Goal: Browse casually

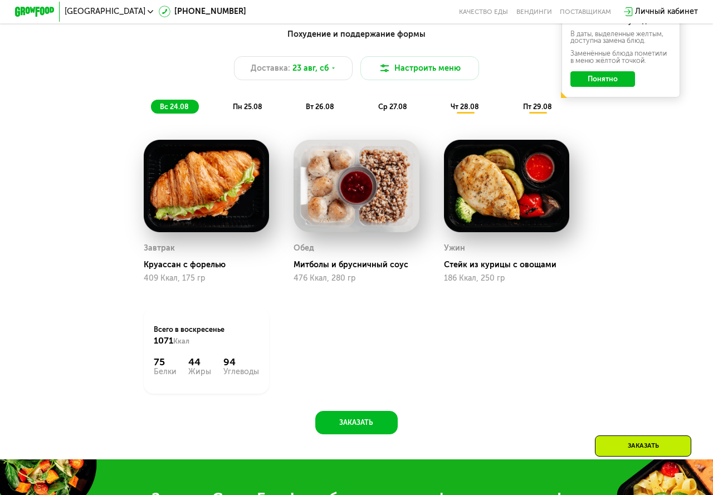
scroll to position [461, 0]
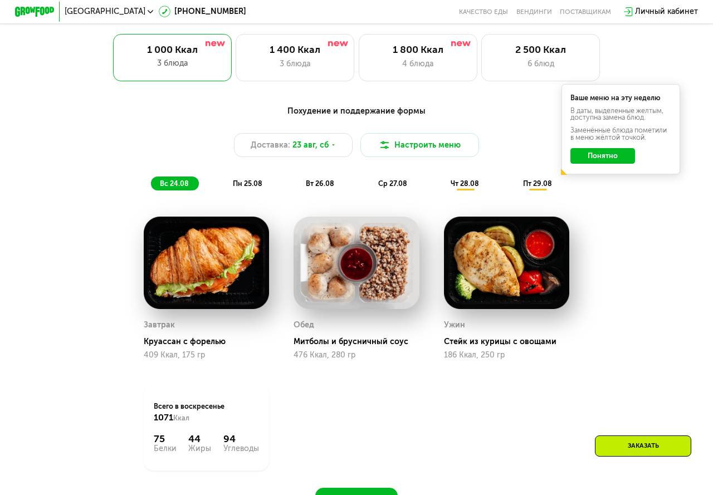
click at [616, 156] on button "Понятно" at bounding box center [602, 156] width 65 height 16
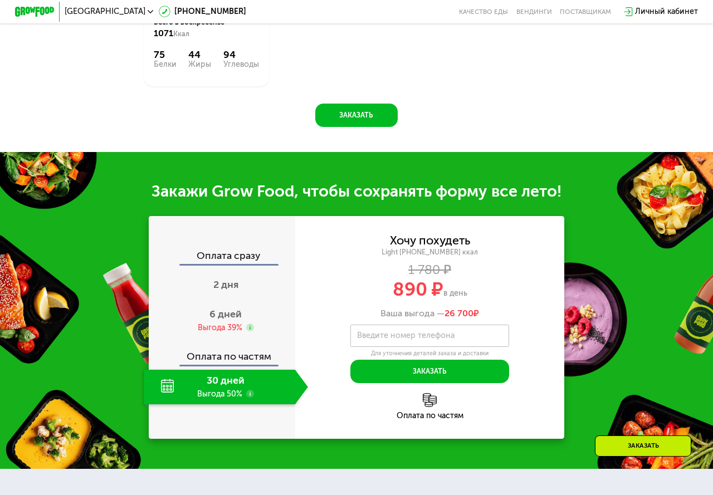
scroll to position [923, 0]
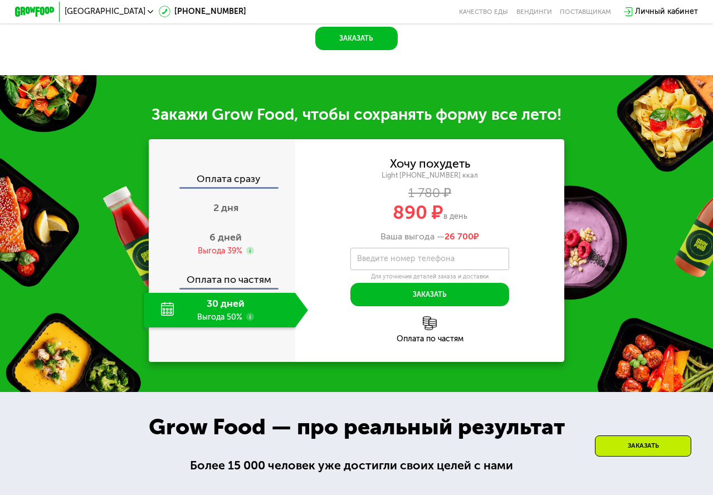
click at [208, 308] on div "30 дней Выгода 50%" at bounding box center [220, 310] width 152 height 35
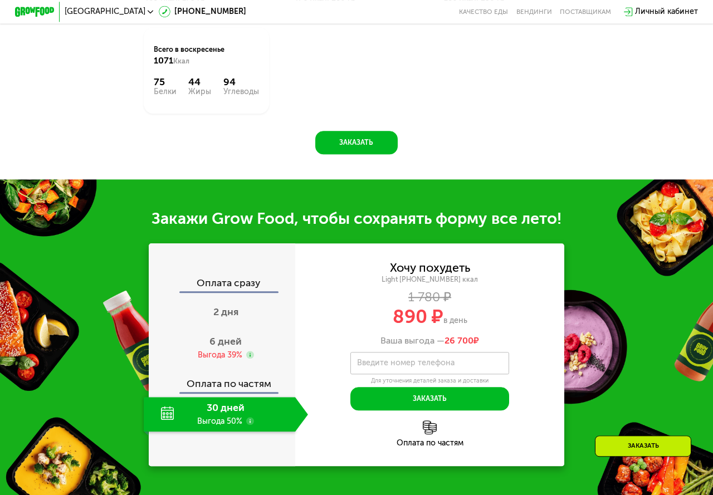
scroll to position [846, 0]
